Goal: Information Seeking & Learning: Learn about a topic

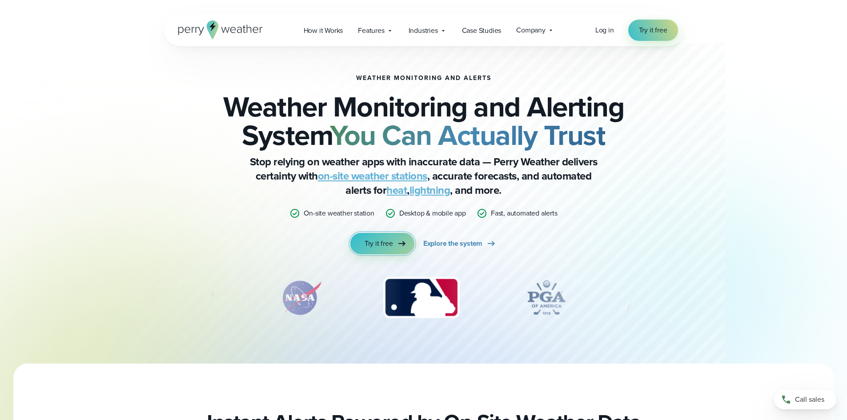
click at [395, 244] on link "Try it free" at bounding box center [382, 243] width 64 height 21
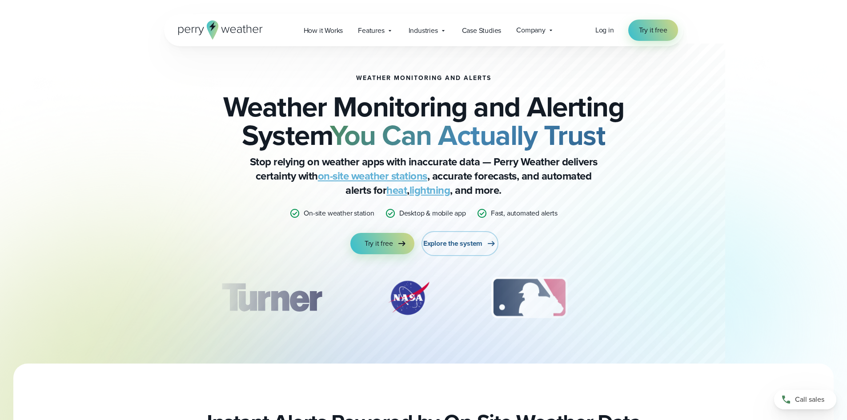
click at [464, 241] on span "Explore the system" at bounding box center [452, 243] width 59 height 11
